Goal: Task Accomplishment & Management: Complete application form

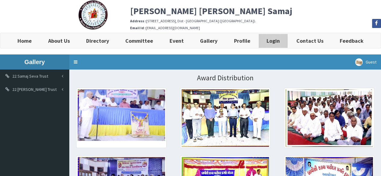
click at [265, 38] on link "Login" at bounding box center [272, 40] width 29 height 15
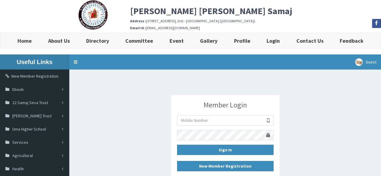
scroll to position [73, 0]
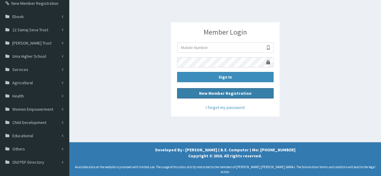
click at [225, 91] on b "New Member Registration" at bounding box center [225, 93] width 52 height 5
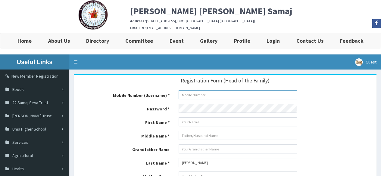
click at [198, 95] on input "number" at bounding box center [237, 94] width 118 height 9
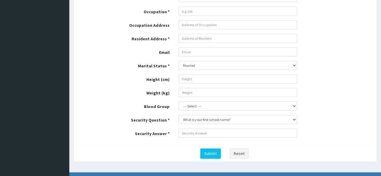
scroll to position [342, 0]
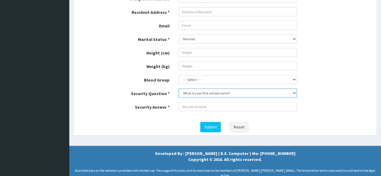
click at [203, 90] on select "What is your first school name? What is your grand mother name? What is your ve…" at bounding box center [237, 92] width 118 height 9
